Goal: Browse casually: Explore the website without a specific task or goal

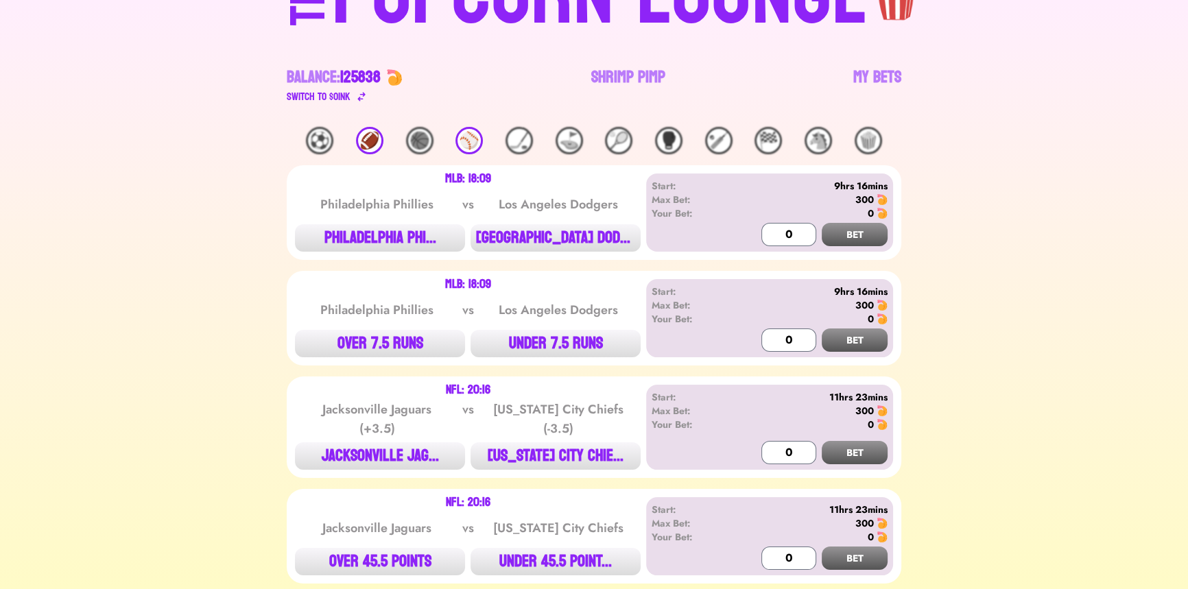
scroll to position [124, 0]
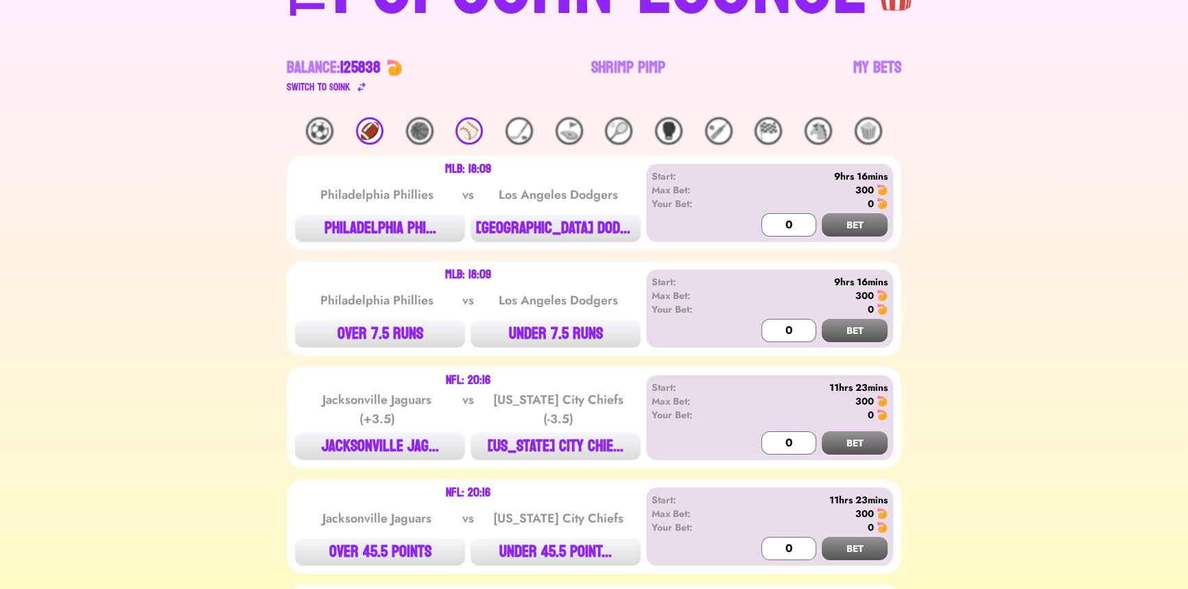
click at [464, 133] on div "⚾️" at bounding box center [468, 130] width 27 height 27
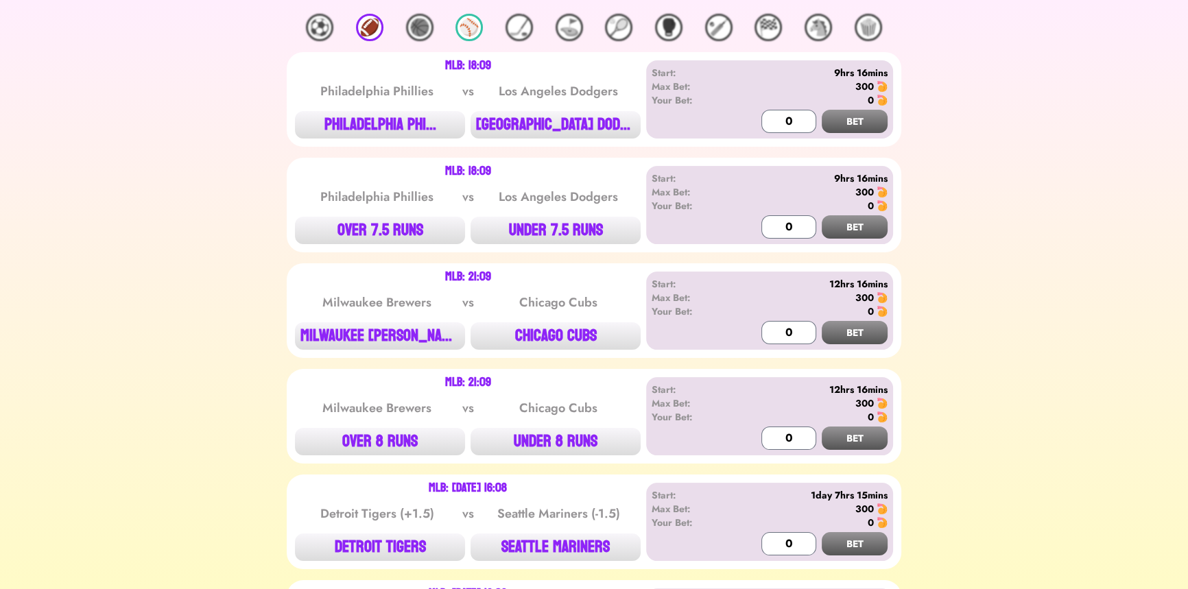
scroll to position [249, 0]
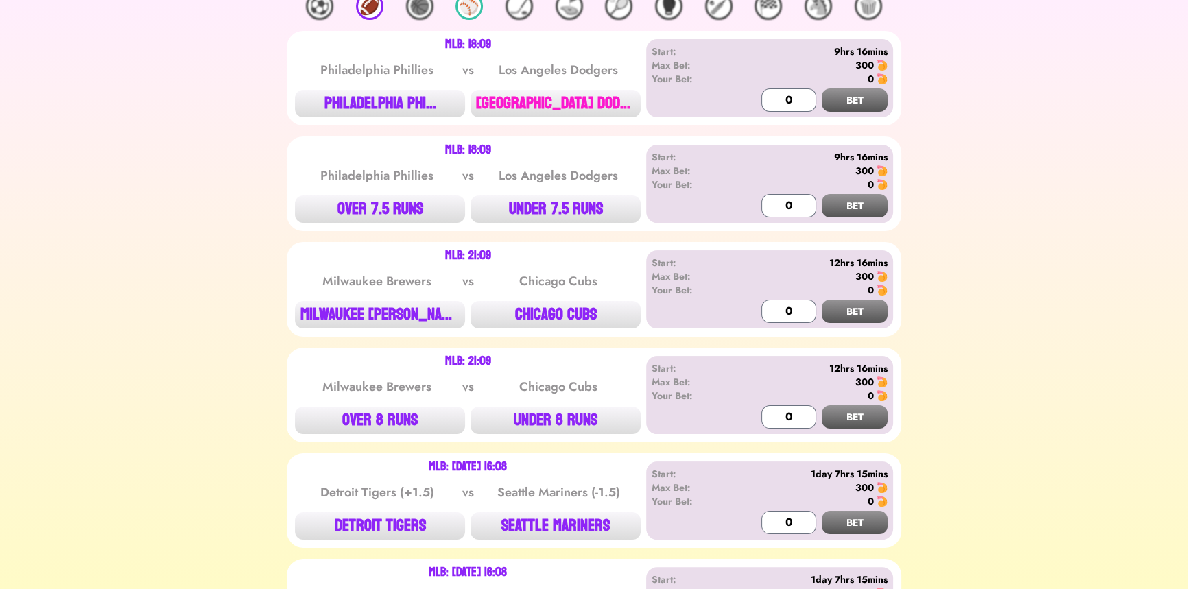
click at [518, 108] on button "[GEOGRAPHIC_DATA] DODG..." at bounding box center [555, 103] width 170 height 27
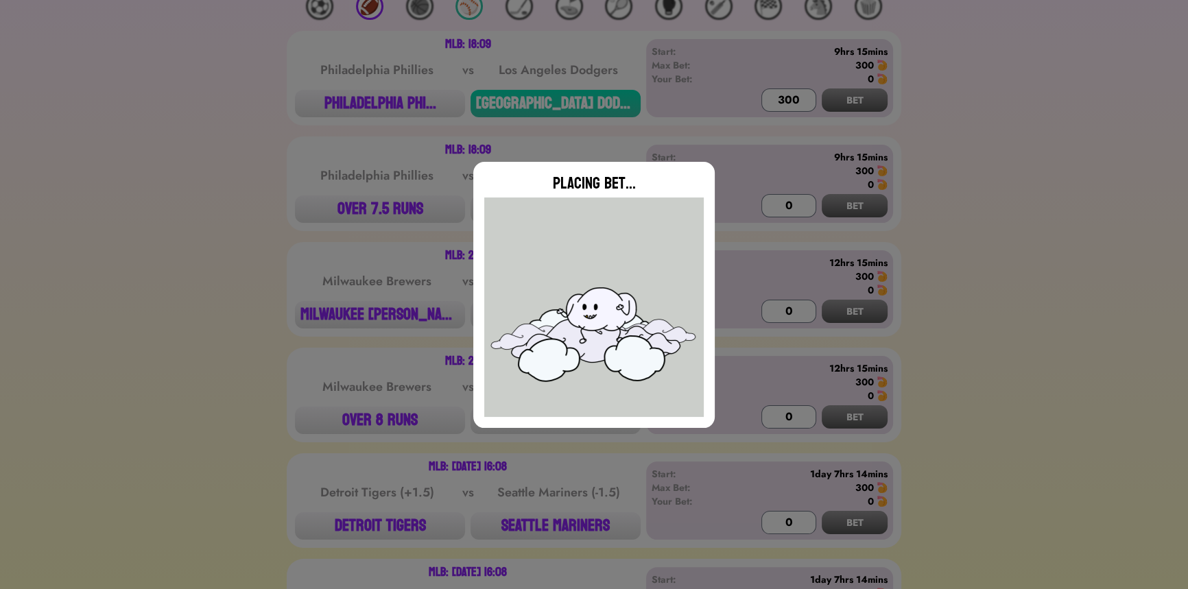
type input "0"
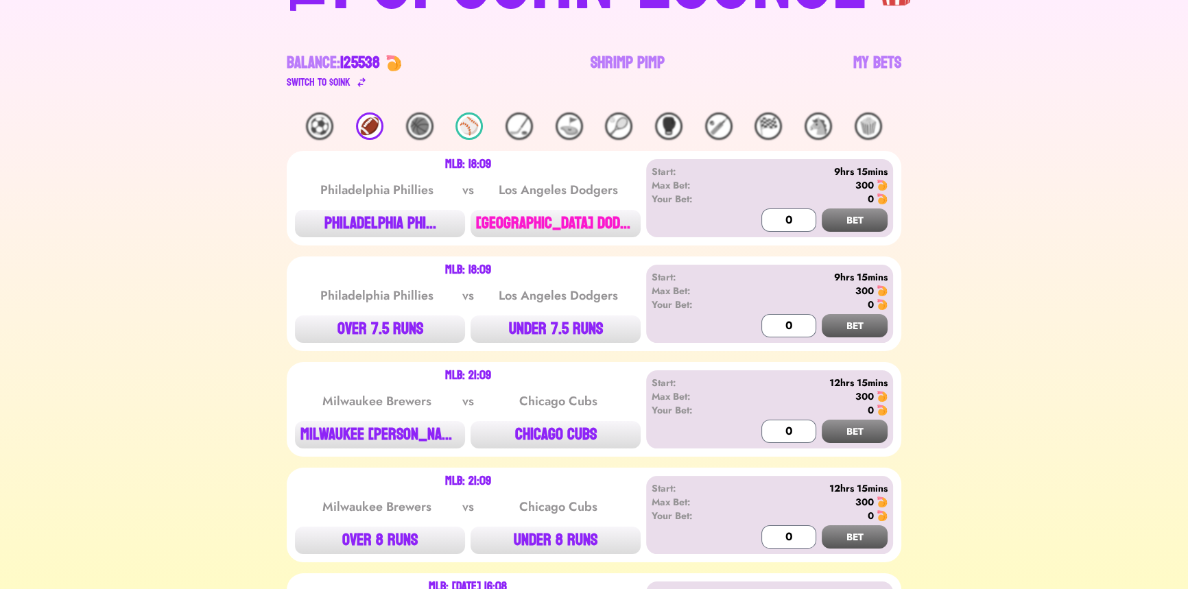
scroll to position [0, 0]
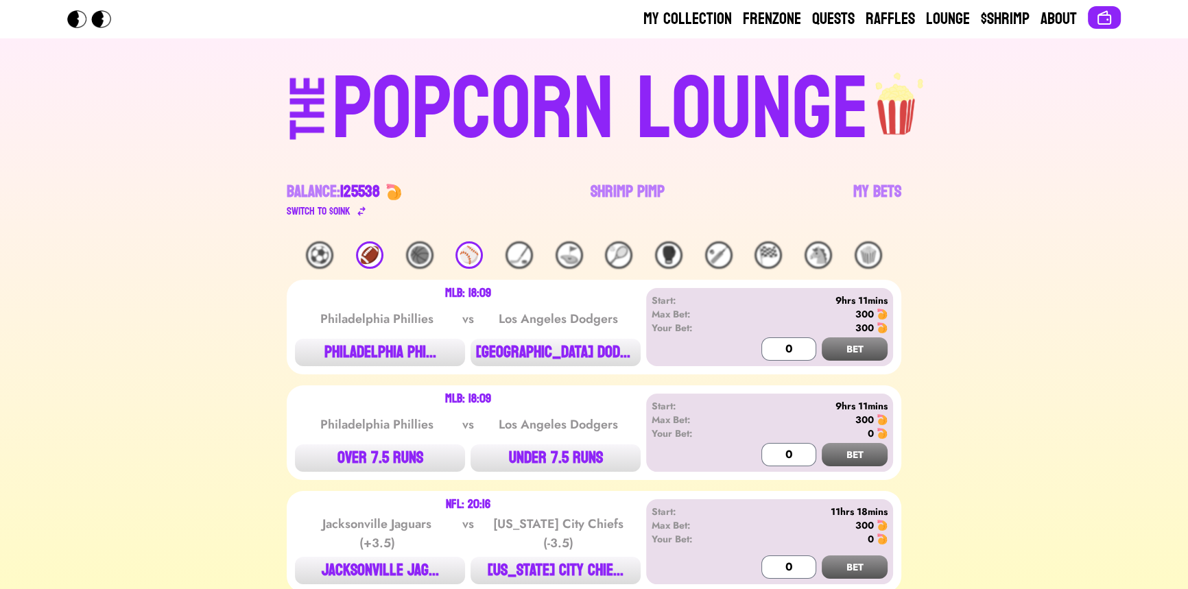
drag, startPoint x: 169, startPoint y: 147, endPoint x: 130, endPoint y: 147, distance: 38.4
